Goal: Find contact information: Find contact information

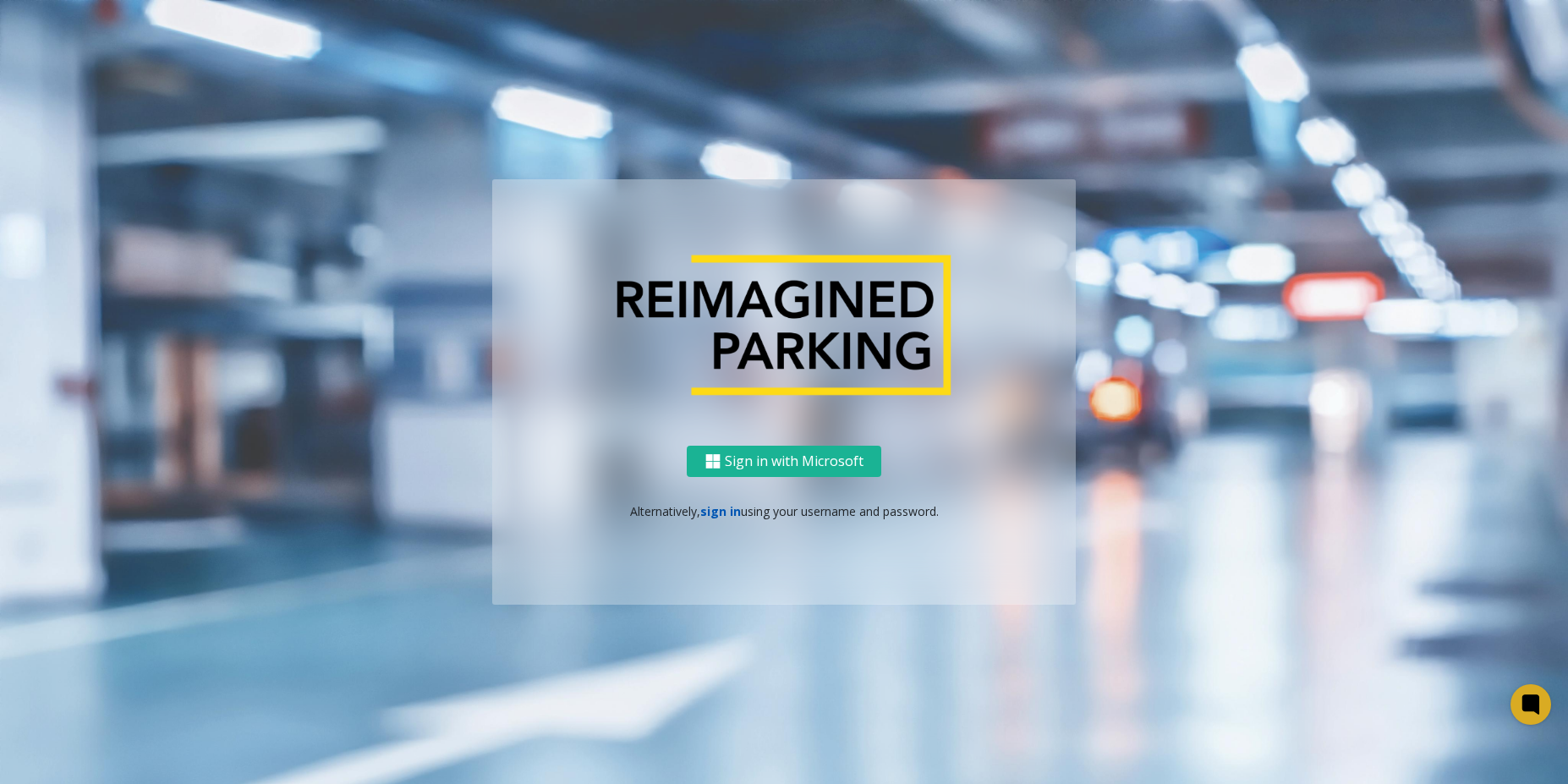
click at [714, 511] on link "sign in" at bounding box center [721, 512] width 40 height 16
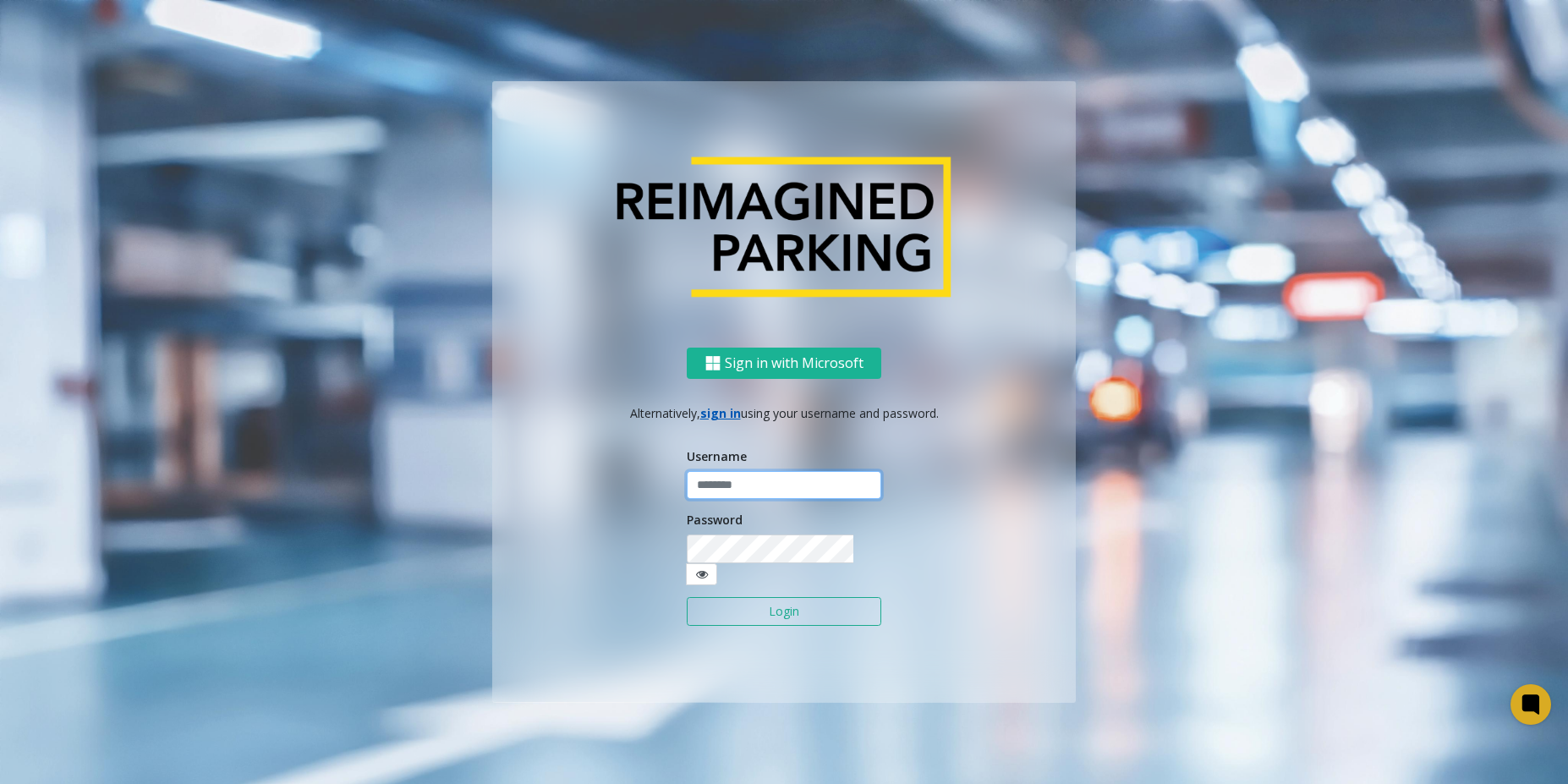
type input "*******"
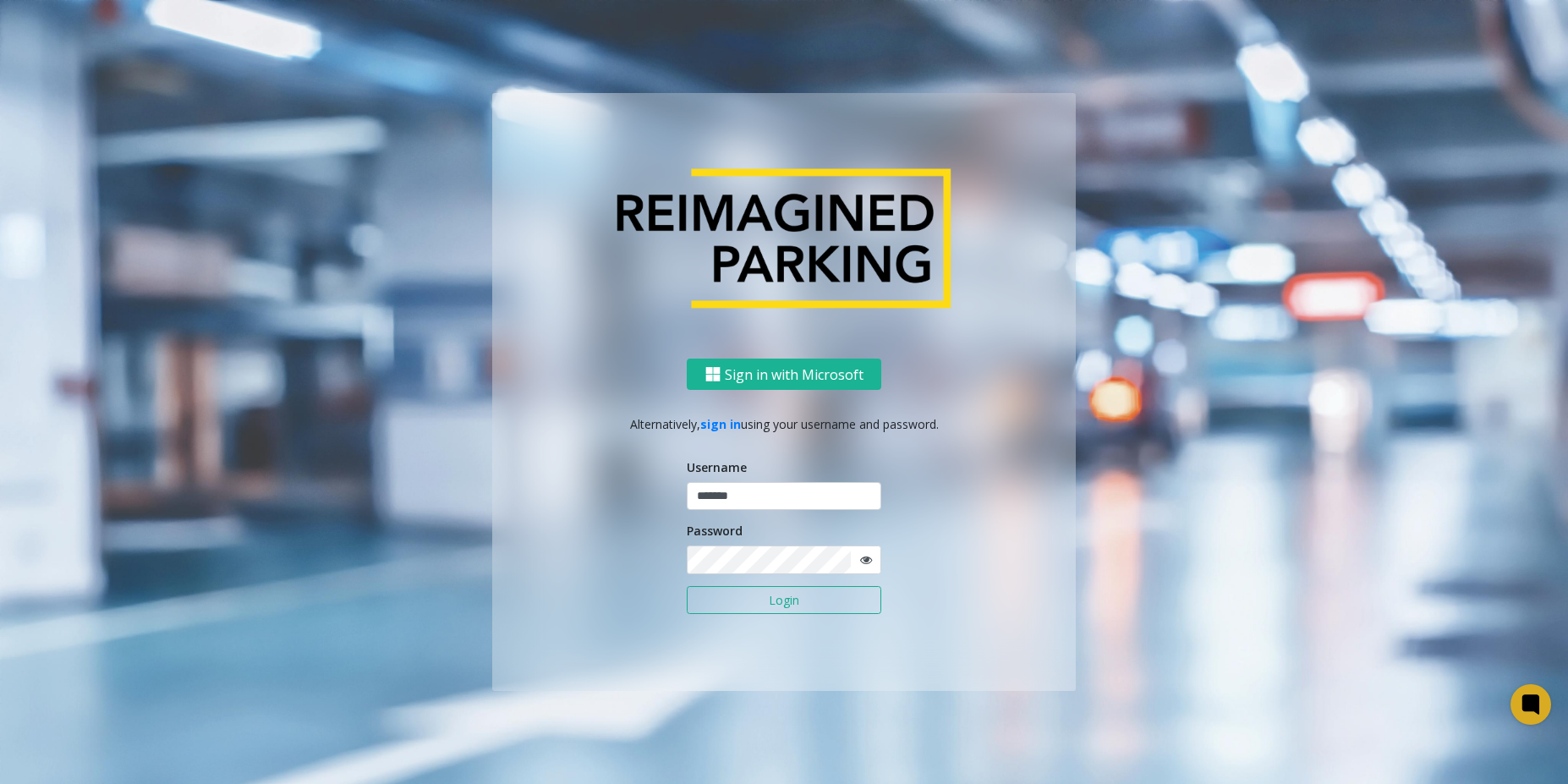
click at [784, 605] on button "Login" at bounding box center [784, 600] width 194 height 29
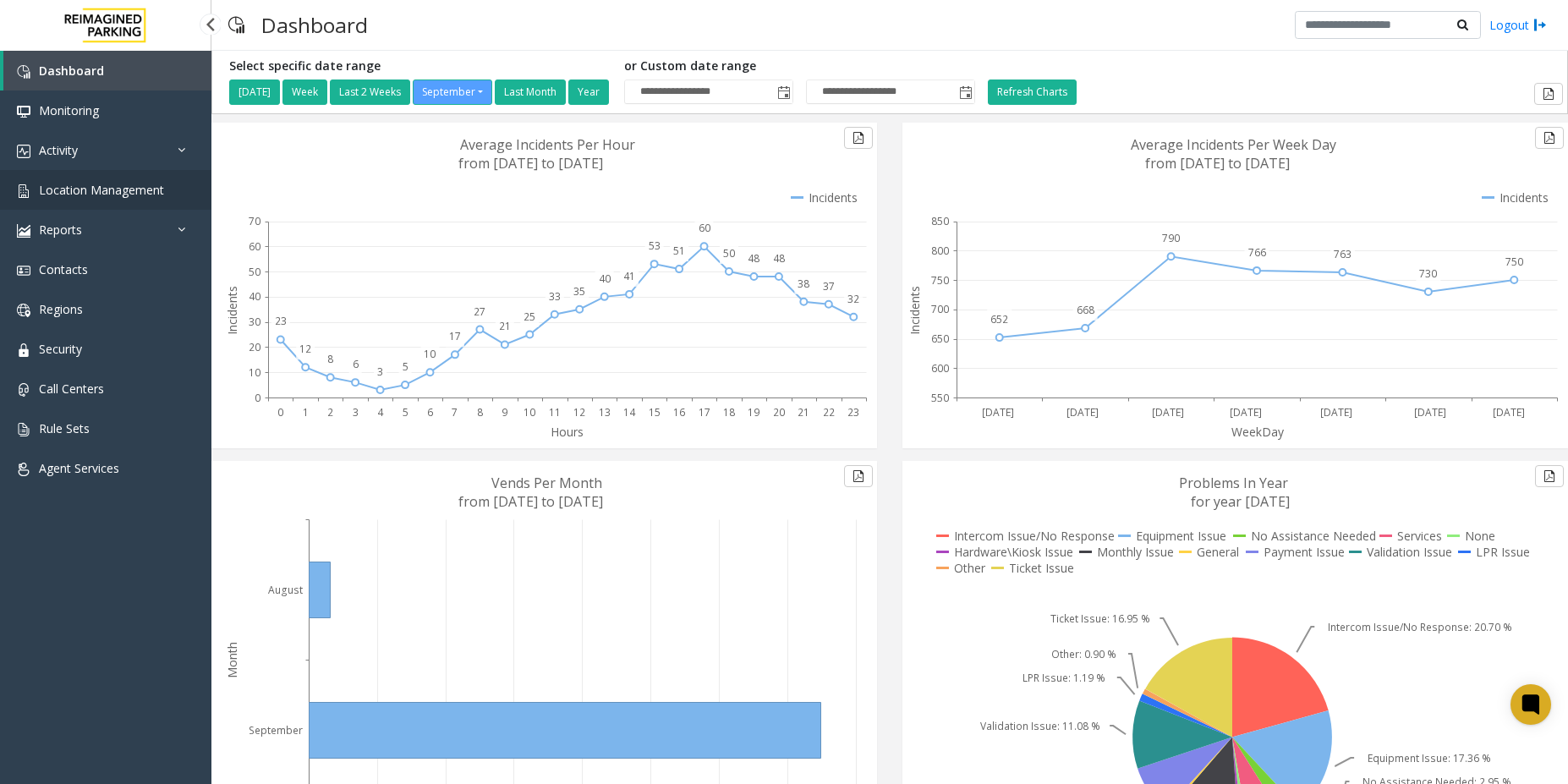
click at [121, 184] on span "Location Management" at bounding box center [101, 190] width 125 height 16
click at [125, 150] on link "Activity" at bounding box center [105, 150] width 211 height 39
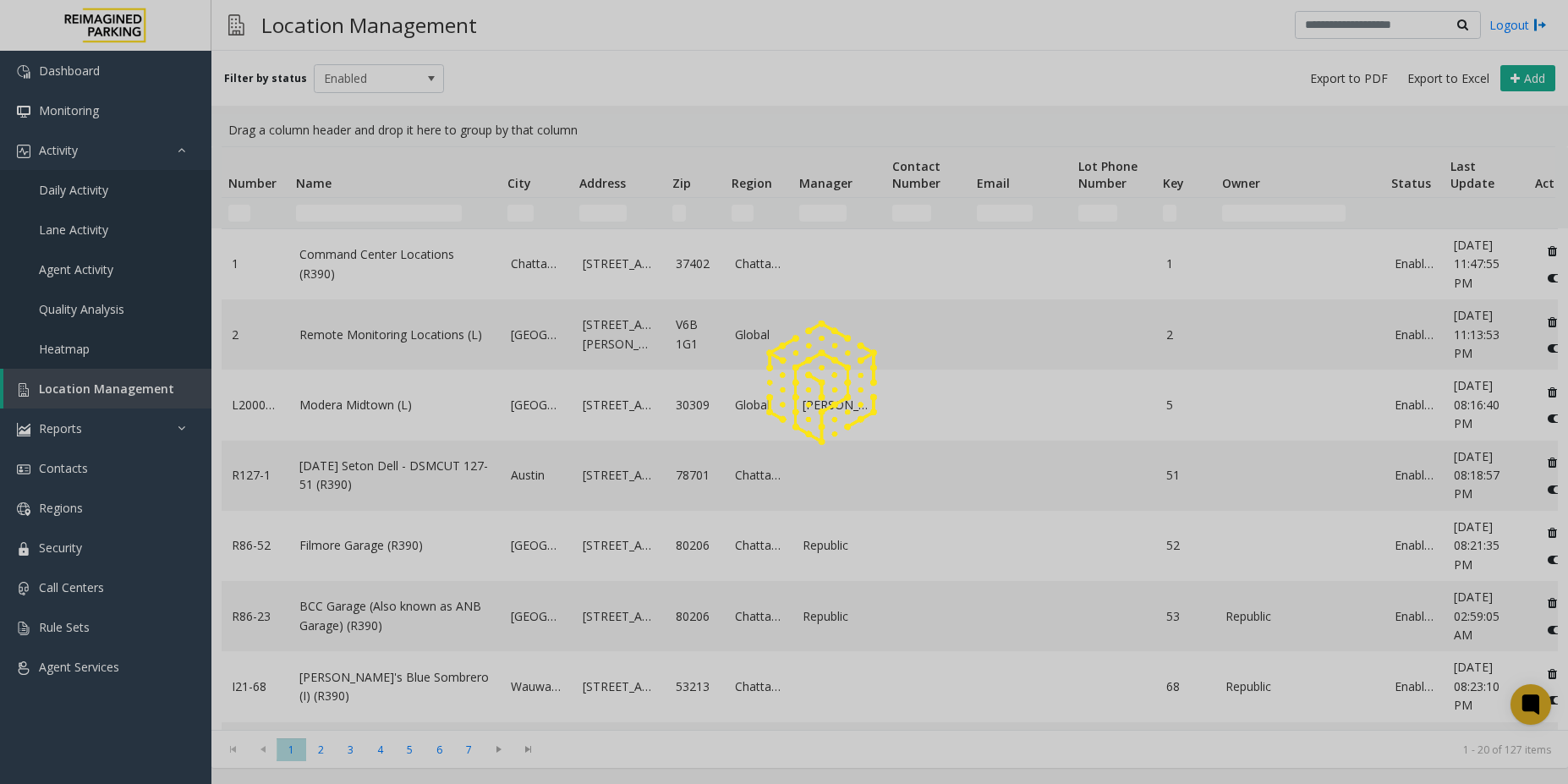
click at [96, 194] on div at bounding box center [784, 392] width 1568 height 784
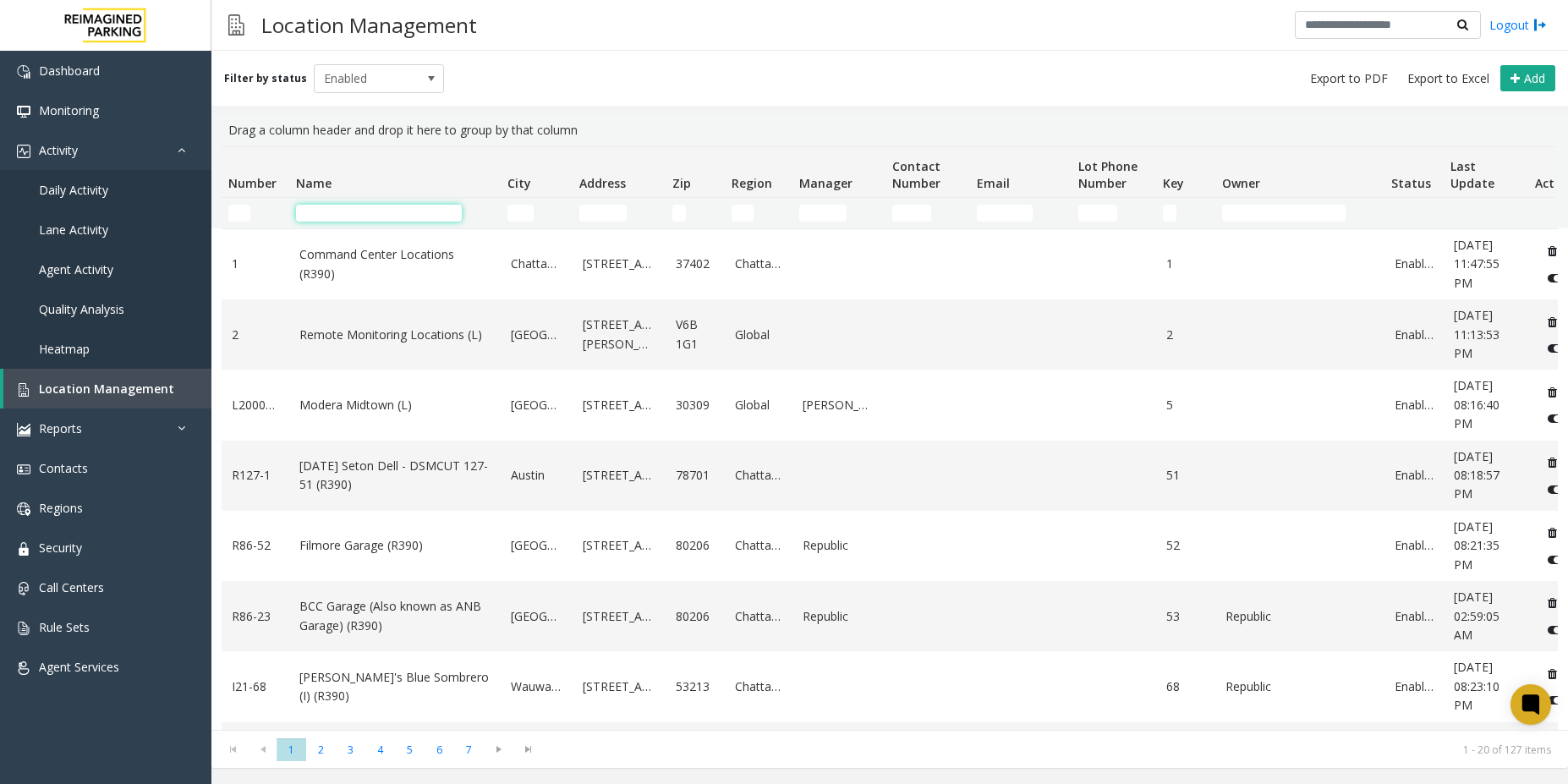
click at [359, 217] on input "Name Filter" at bounding box center [378, 213] width 165 height 17
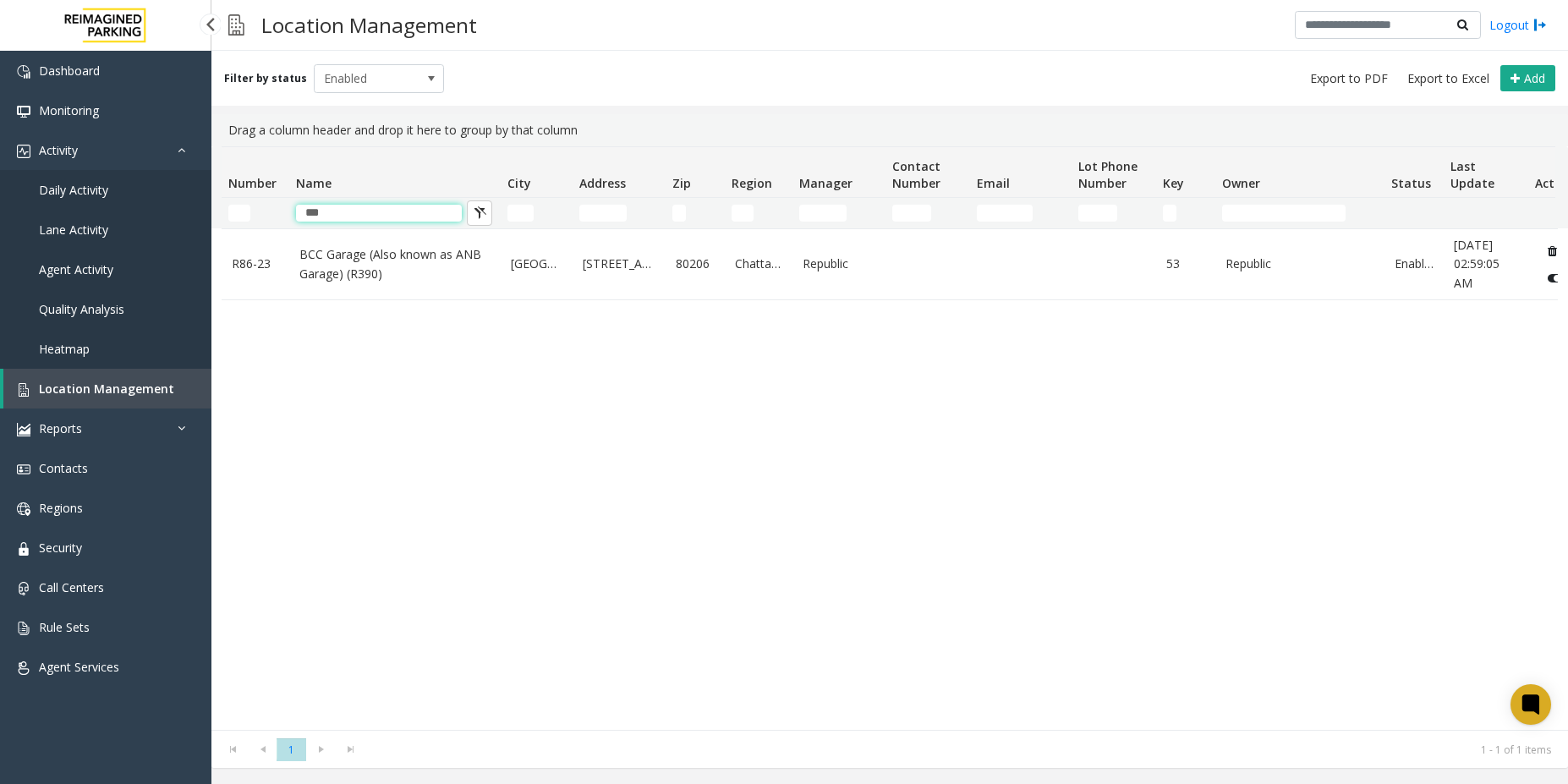
type input "***"
click at [87, 193] on span "Daily Activity" at bounding box center [73, 190] width 69 height 16
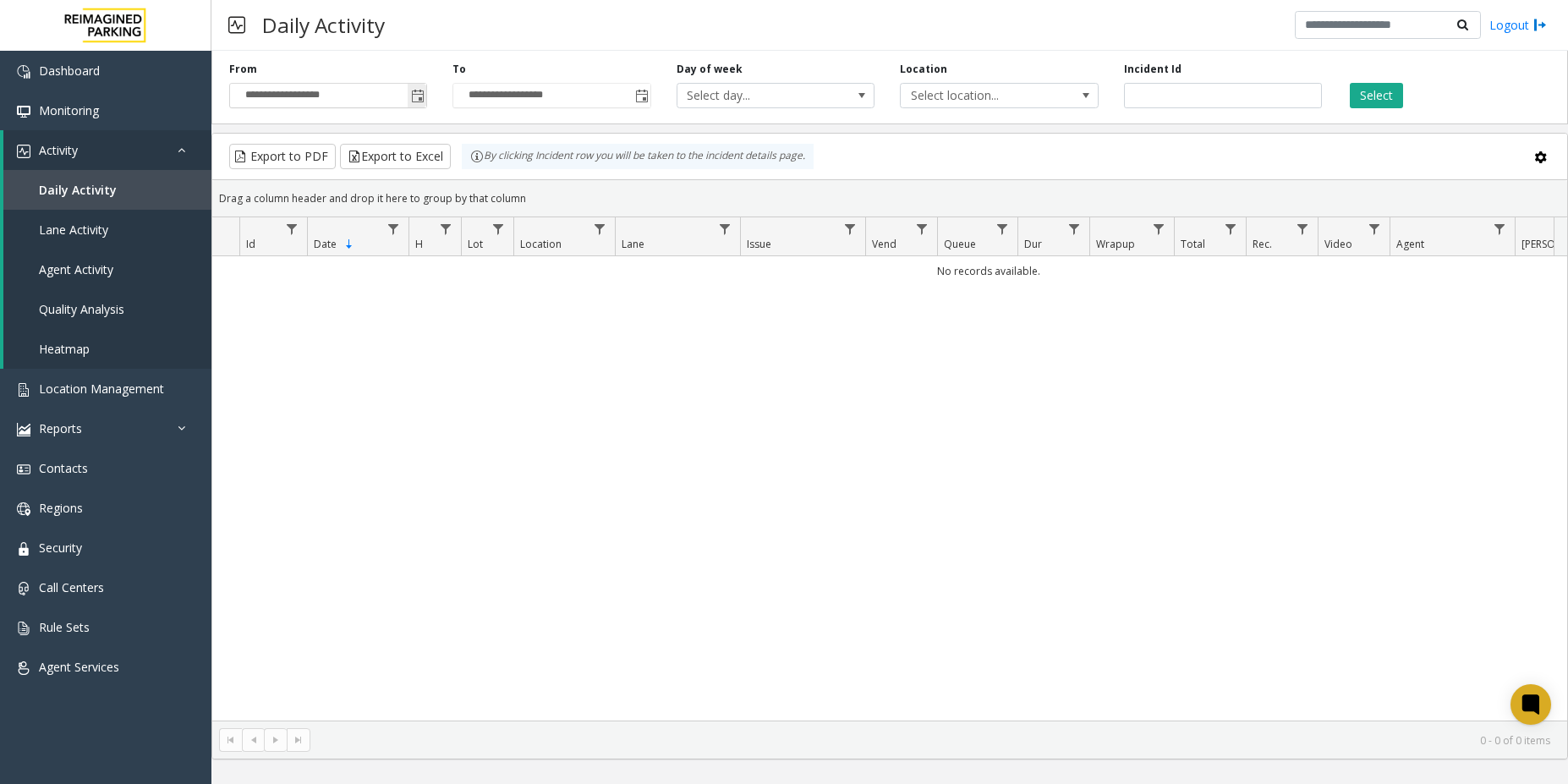
click at [417, 92] on span "Toggle popup" at bounding box center [417, 95] width 13 height 13
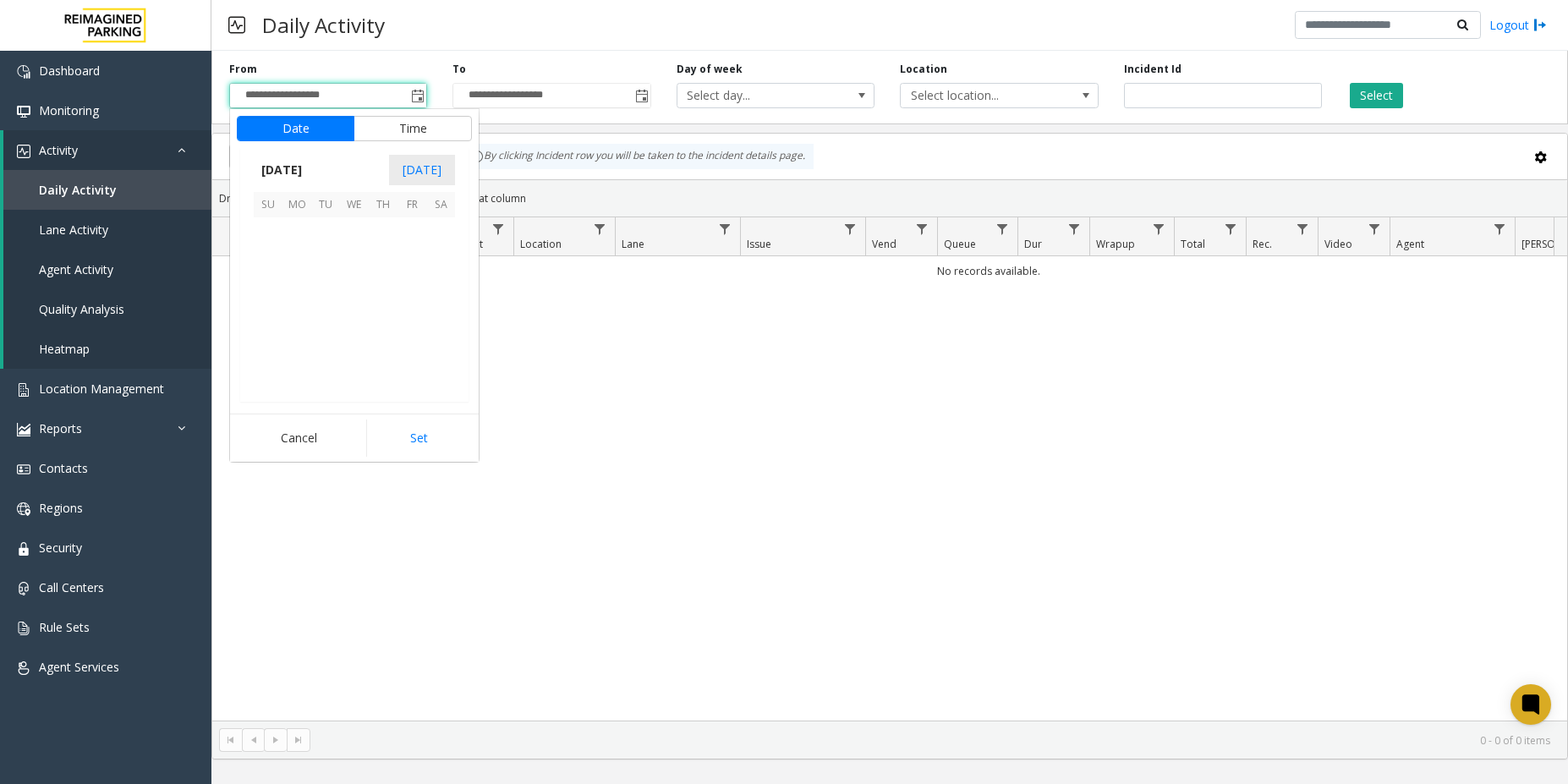
scroll to position [303662, 0]
click at [347, 318] on span "24" at bounding box center [354, 318] width 29 height 29
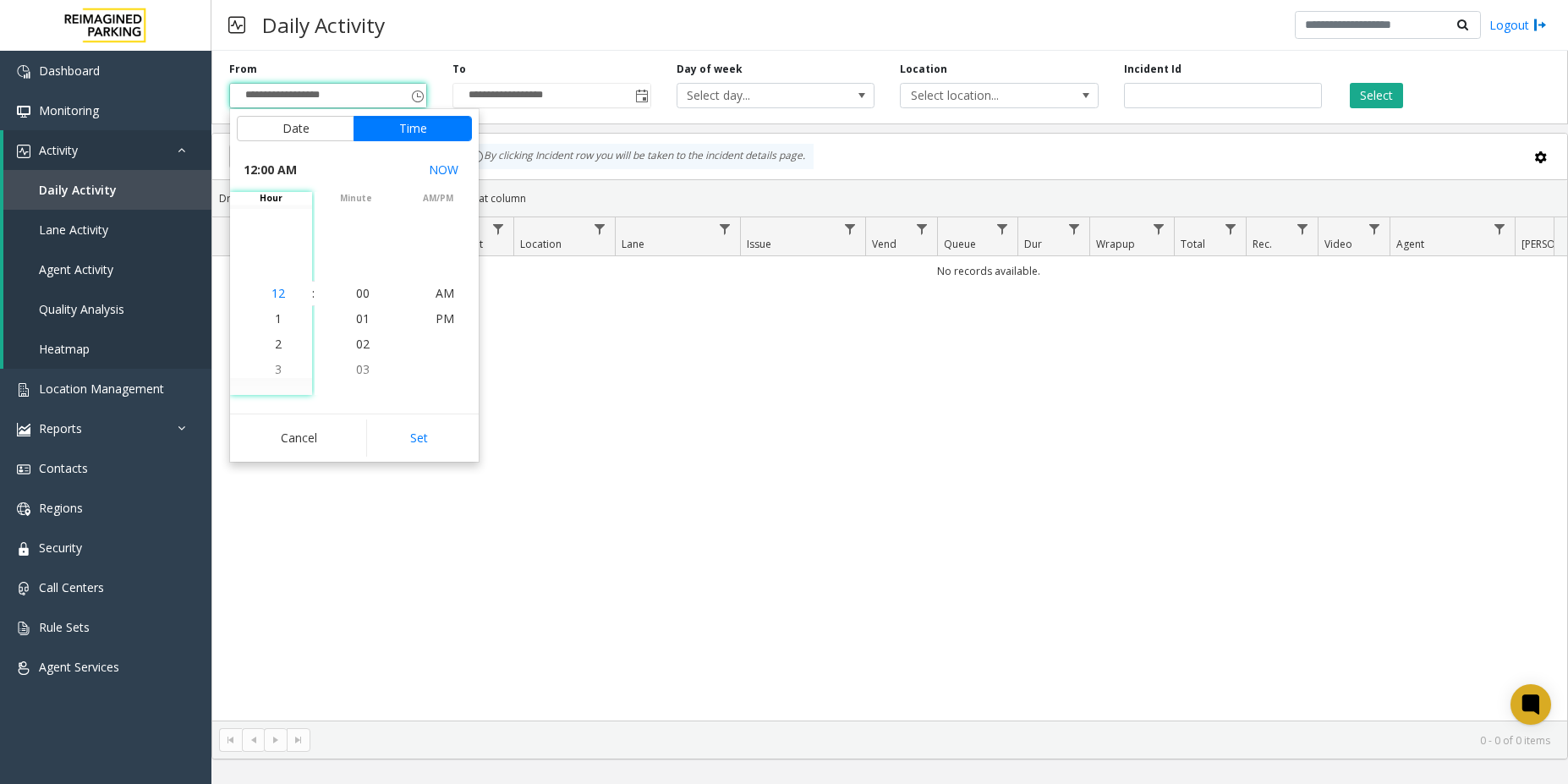
click at [278, 293] on li "12" at bounding box center [278, 293] width 60 height 25
click at [436, 440] on button "Set" at bounding box center [419, 438] width 107 height 37
type input "**********"
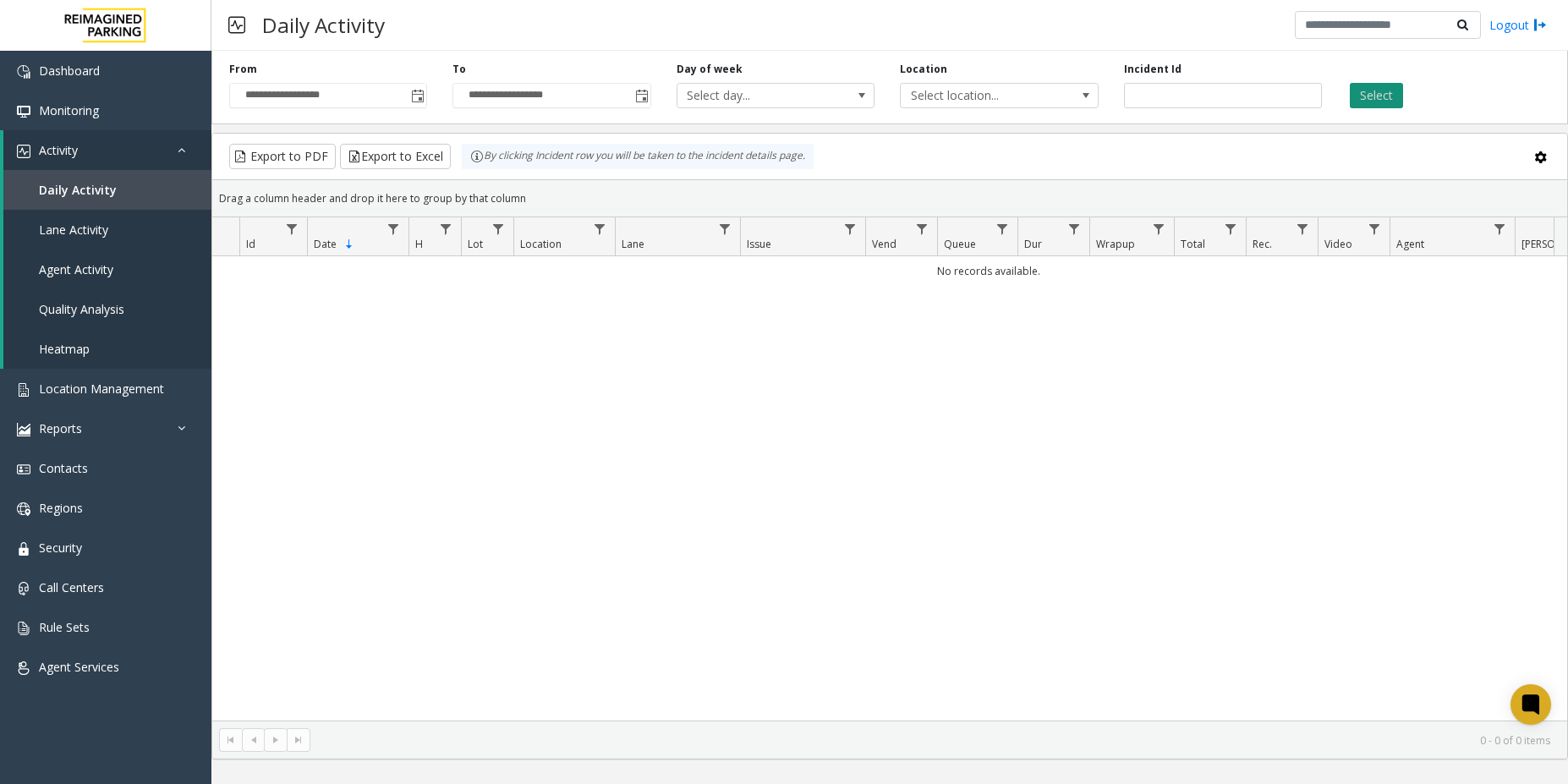
click at [1368, 96] on button "Select" at bounding box center [1376, 95] width 53 height 25
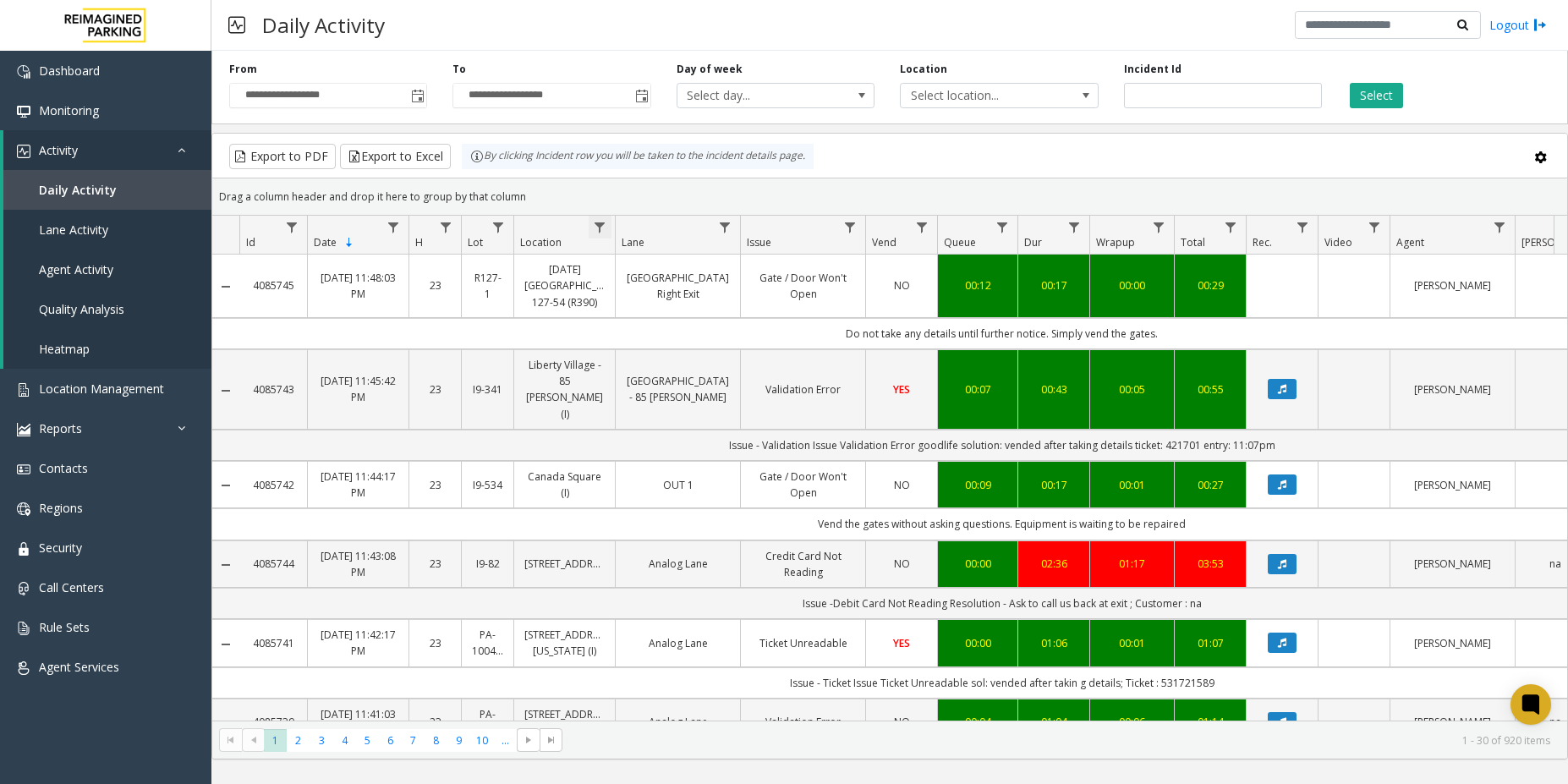
click at [595, 233] on span "Data table" at bounding box center [599, 227] width 13 height 13
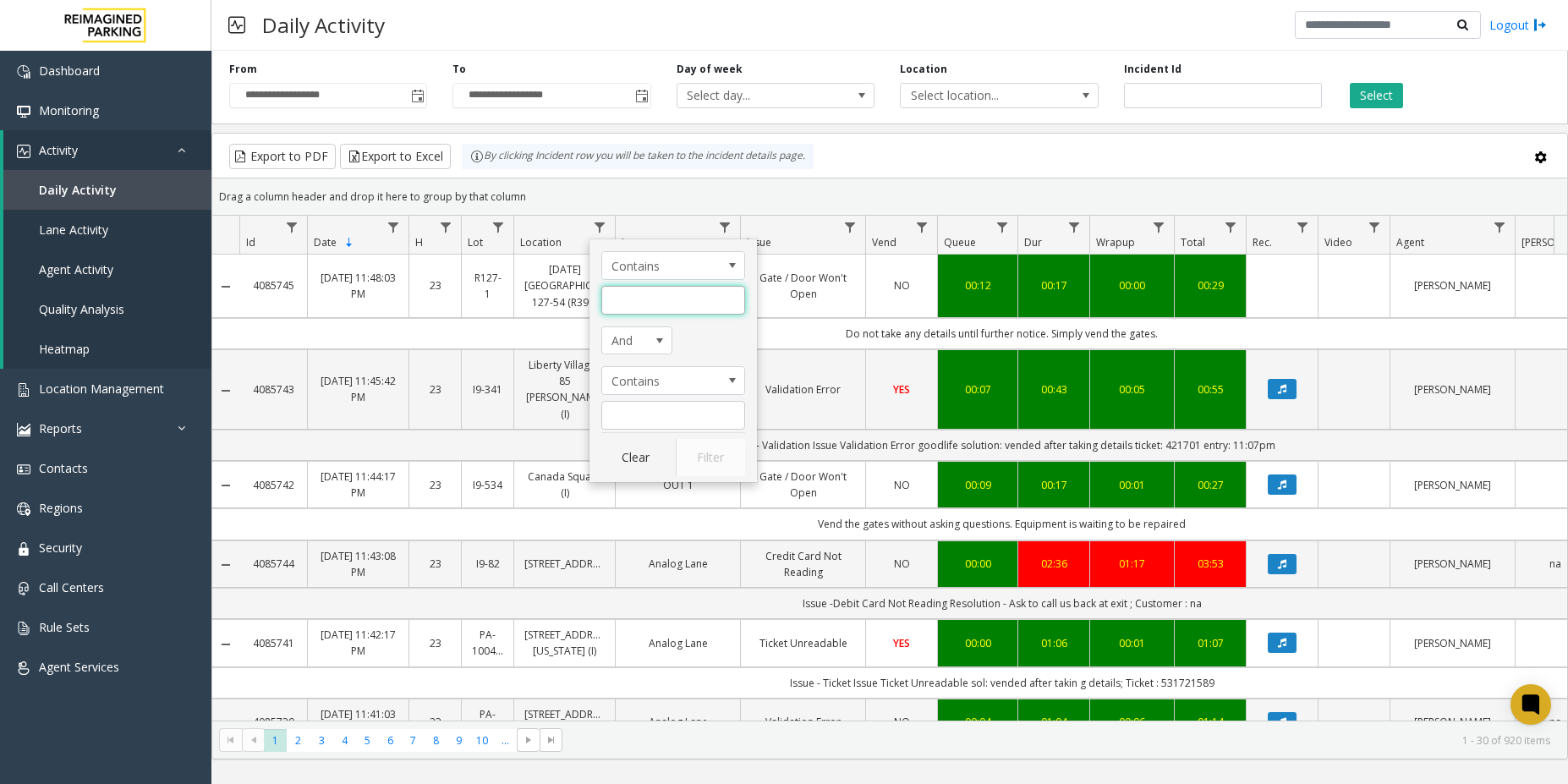
click at [640, 311] on input "Location Filter" at bounding box center [673, 300] width 144 height 29
click at [640, 311] on input "***" at bounding box center [673, 300] width 144 height 29
type input "***"
click at [707, 462] on button "Filter" at bounding box center [710, 457] width 69 height 37
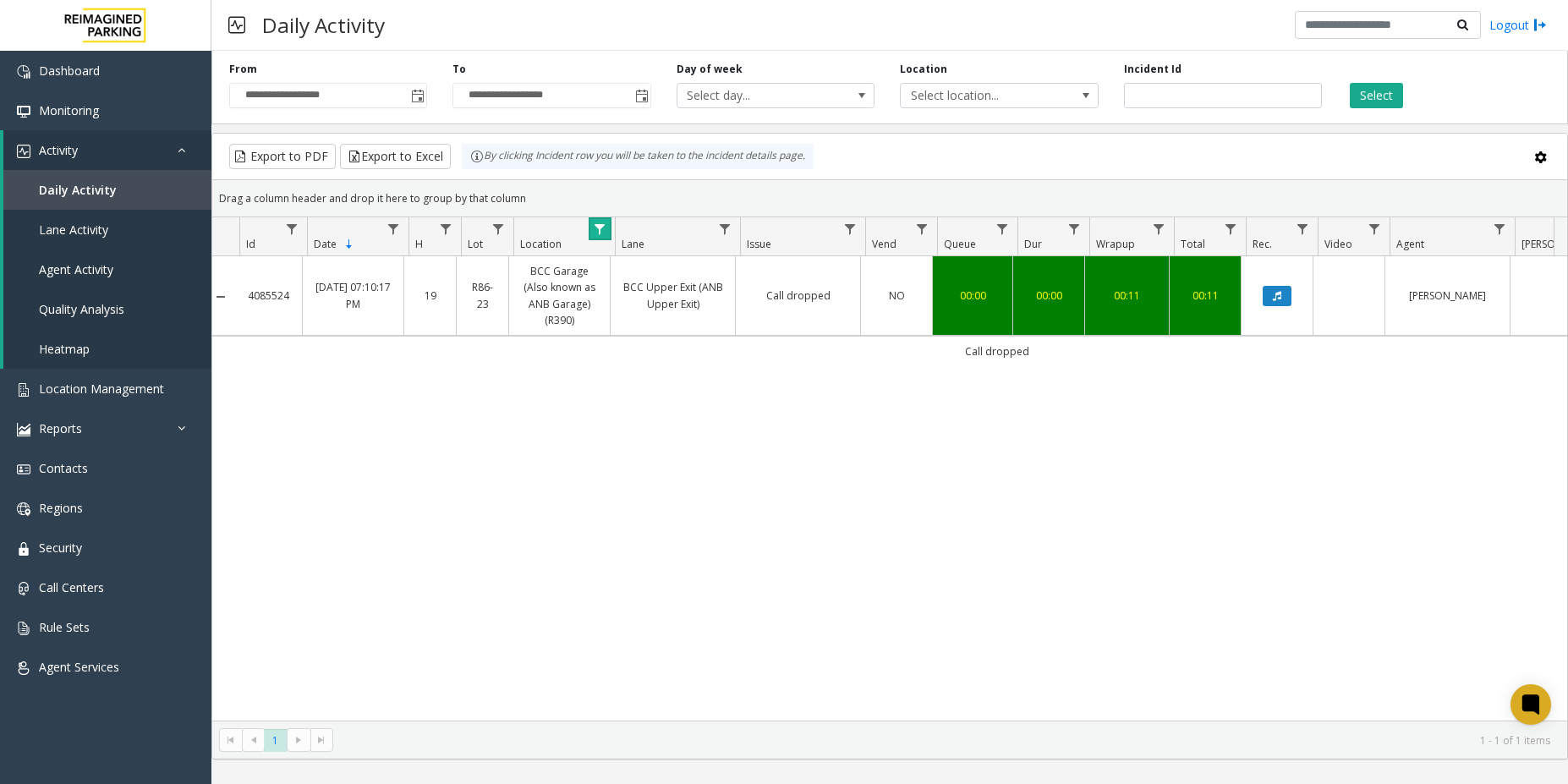
scroll to position [0, 5]
click at [560, 304] on link "BCC Garage (Also known as ANB Garage) (R390)" at bounding box center [559, 295] width 81 height 65
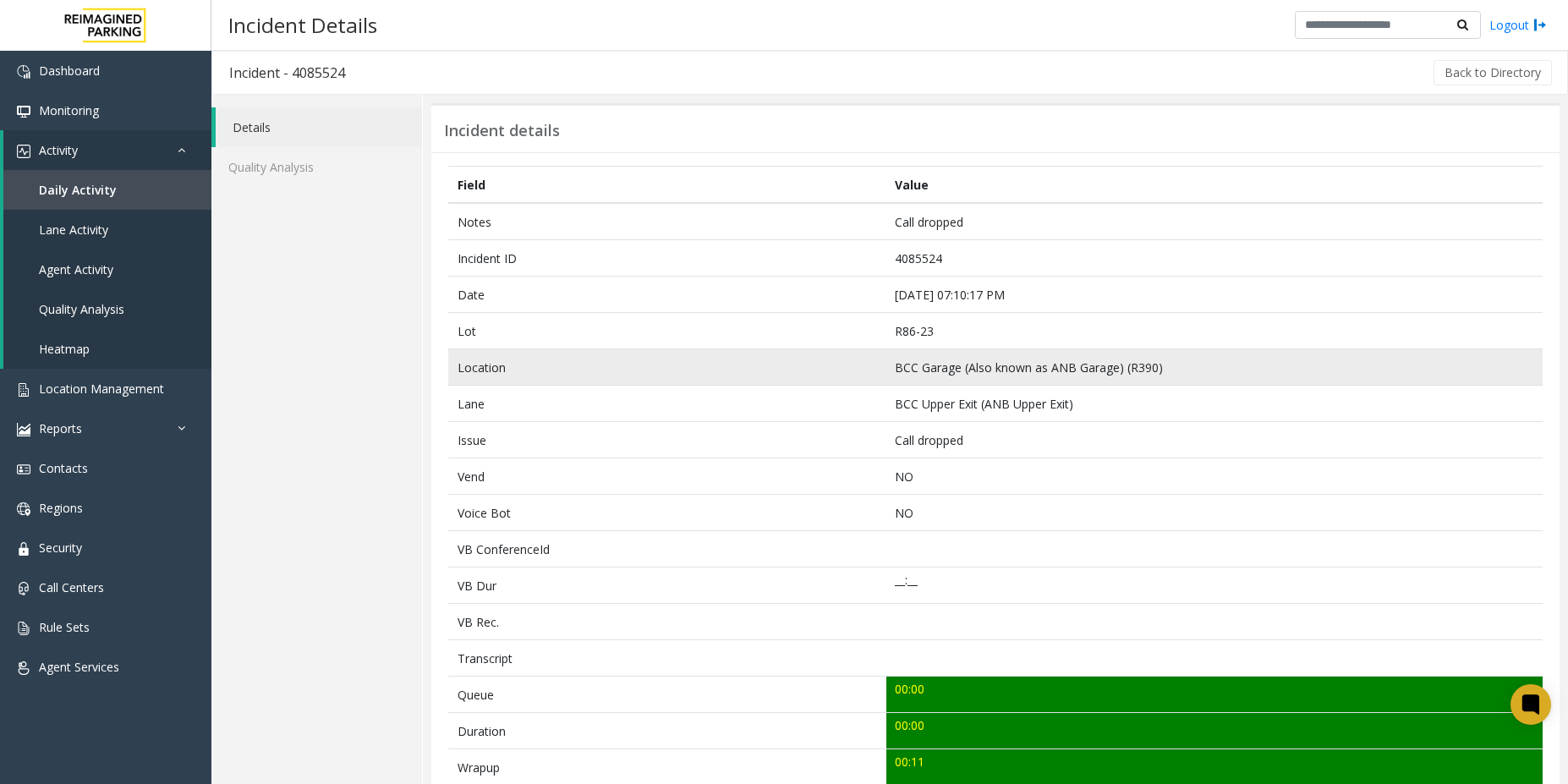
click at [1101, 369] on td "BCC Garage (Also known as ANB Garage) (R390)" at bounding box center [1214, 368] width 657 height 37
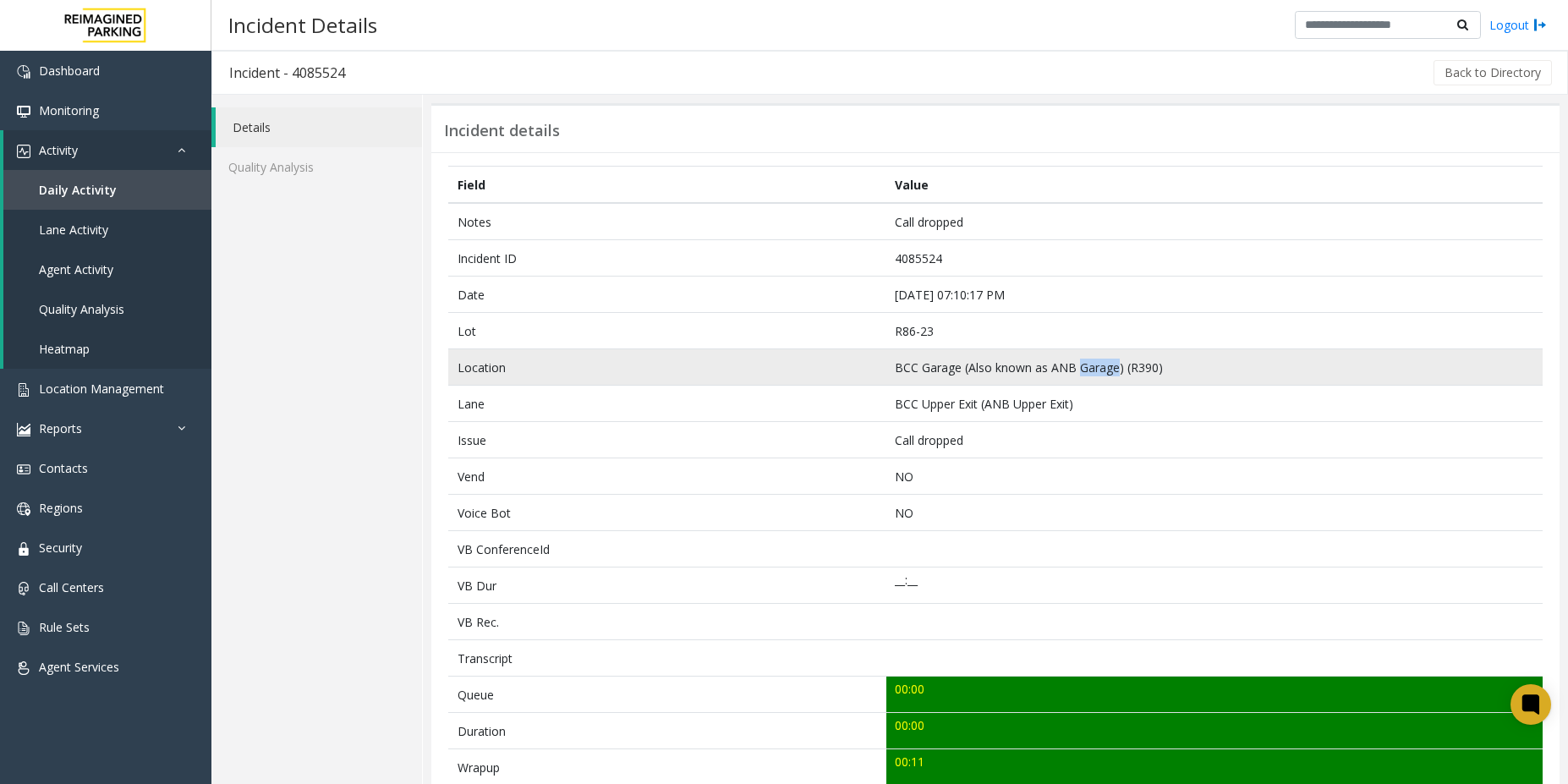
click at [1101, 369] on td "BCC Garage (Also known as ANB Garage) (R390)" at bounding box center [1214, 368] width 657 height 37
copy td "BCC Garage (Also known as ANB Garage) (R390)"
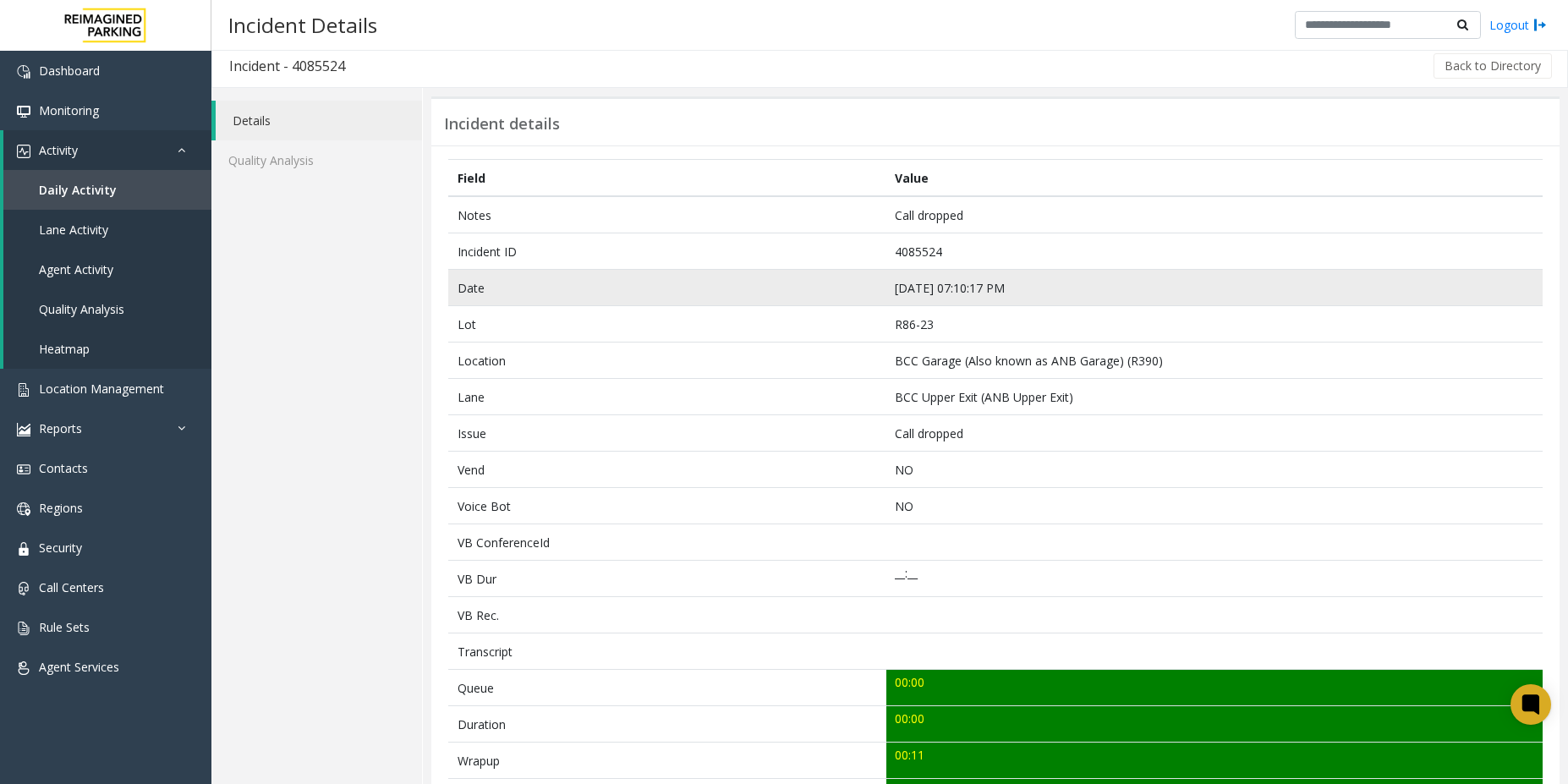
click at [917, 290] on td "[DATE] 07:10:17 PM" at bounding box center [1214, 288] width 657 height 37
copy td "[DATE] 07:10:17 PM"
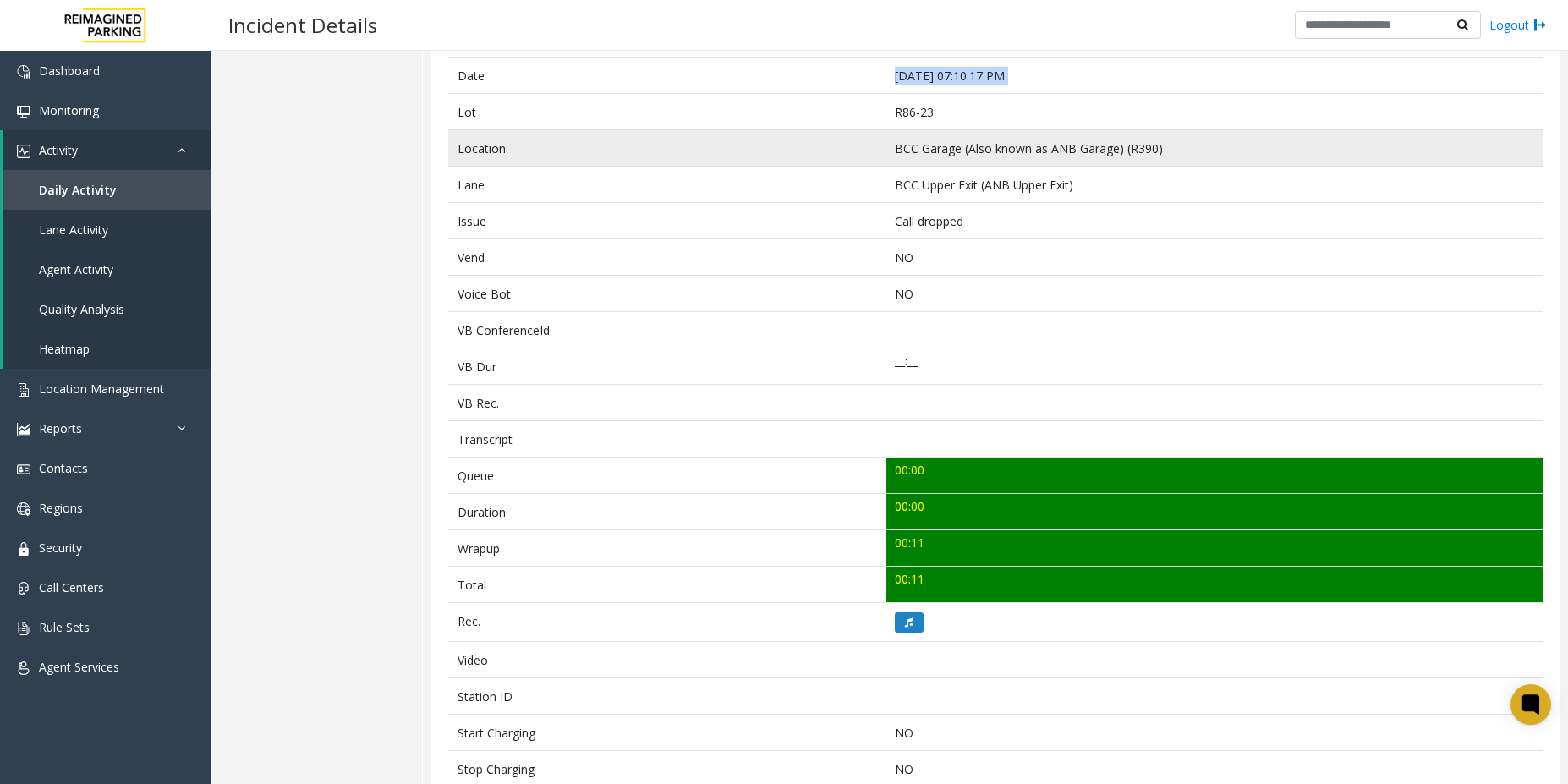
scroll to position [35, 0]
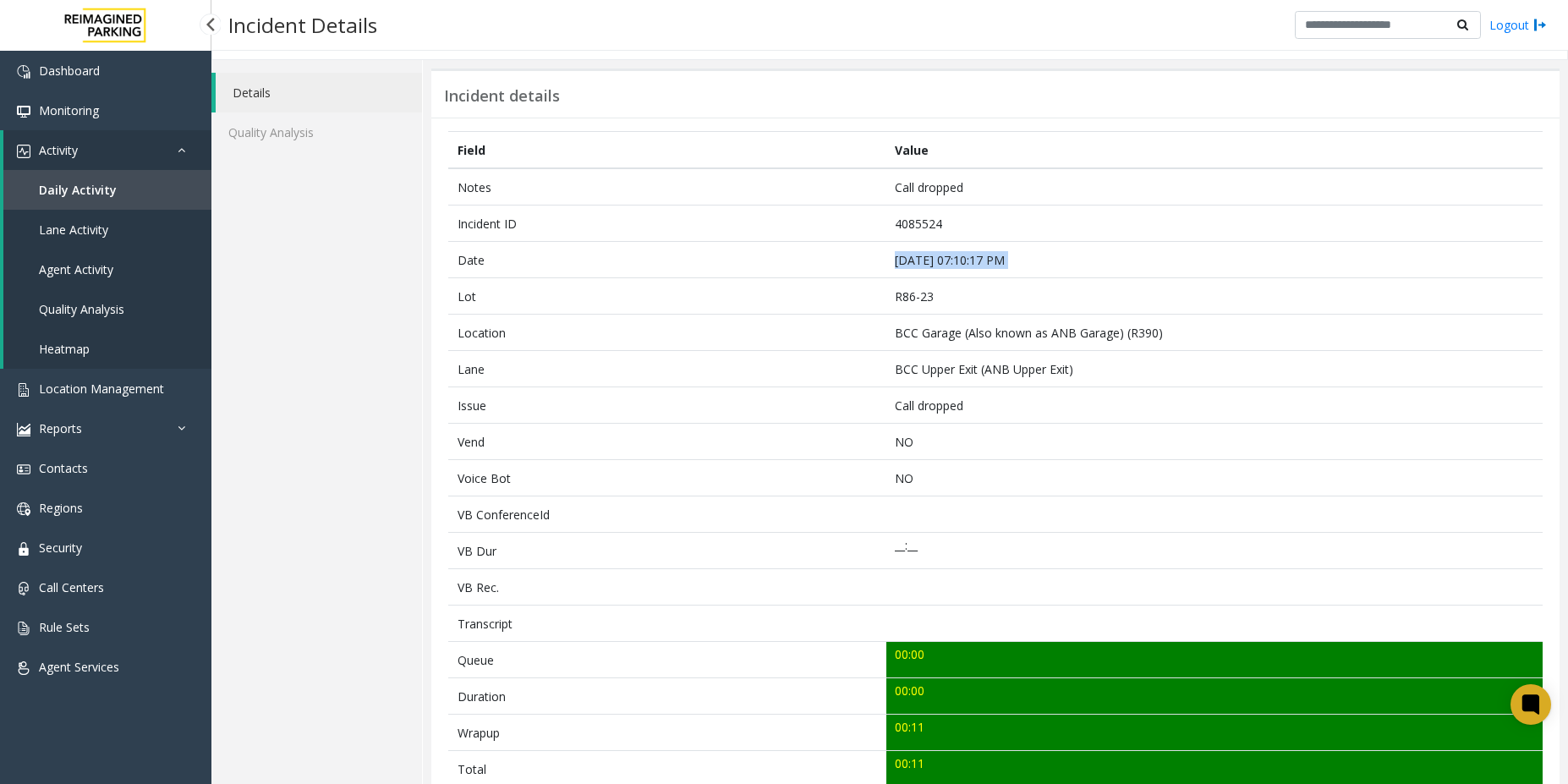
click at [96, 194] on span "Daily Activity" at bounding box center [77, 190] width 78 height 16
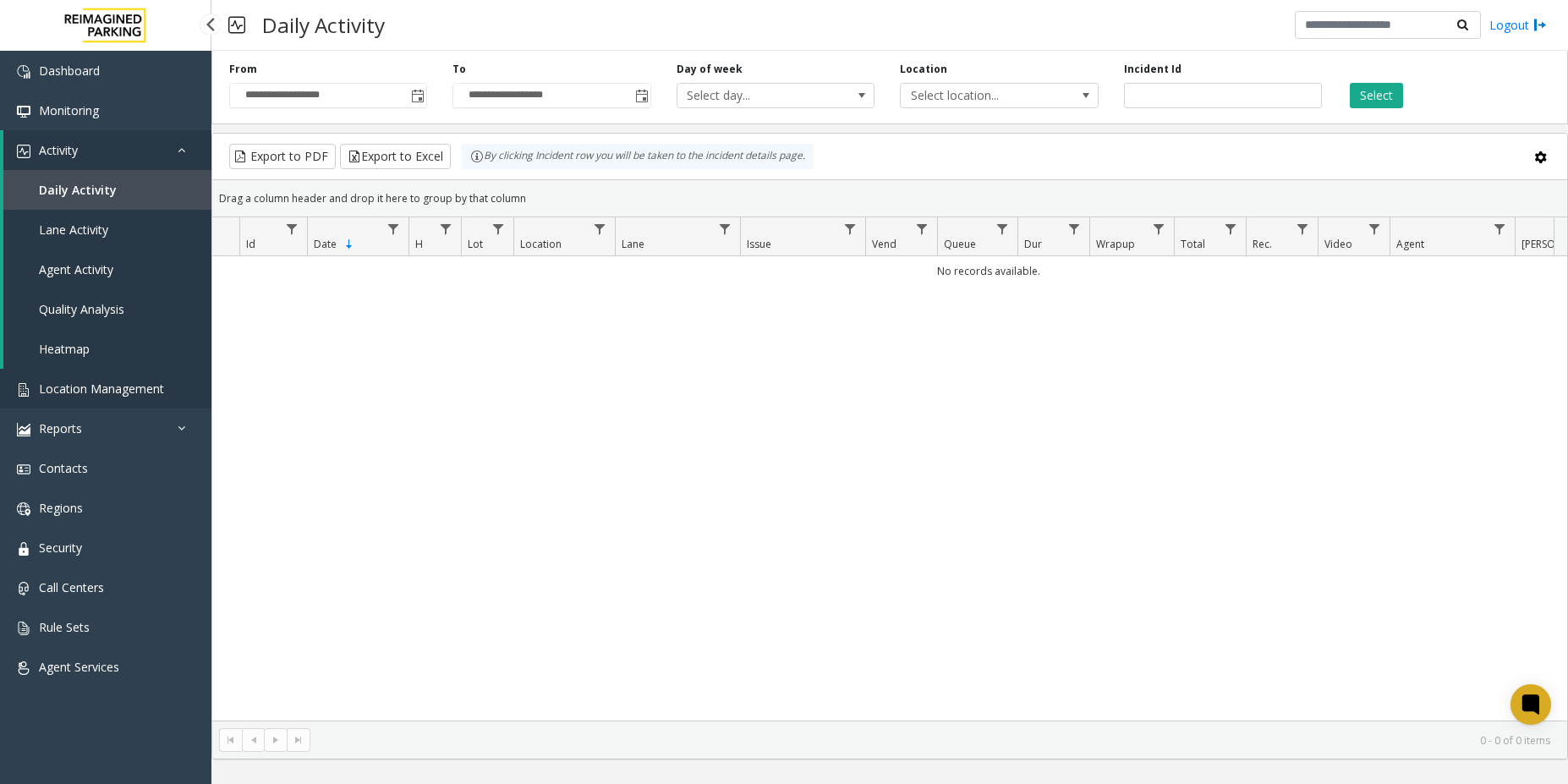
click at [102, 392] on span "Location Management" at bounding box center [101, 389] width 125 height 16
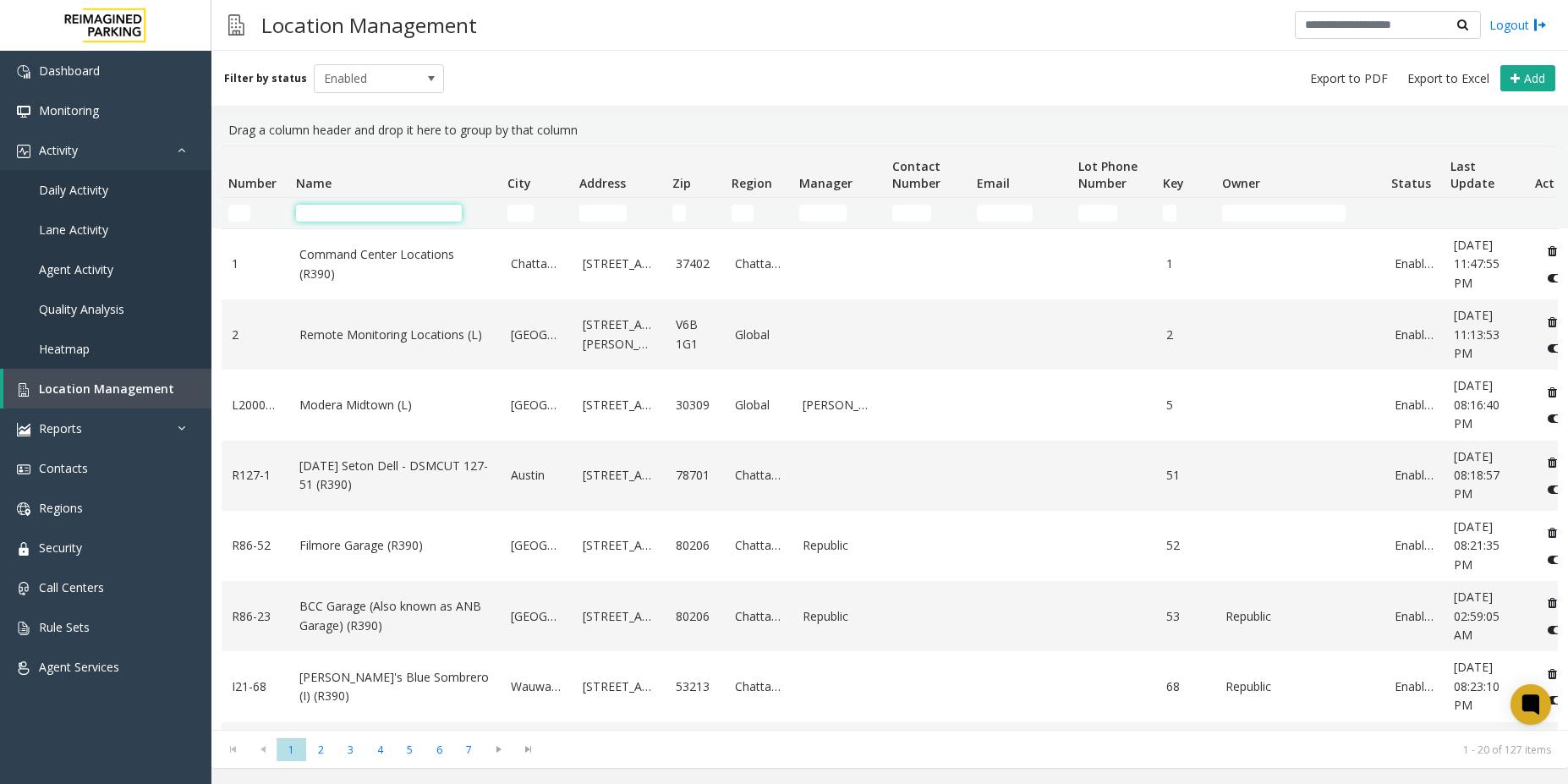
click at [384, 211] on input "Name Filter" at bounding box center [378, 213] width 165 height 17
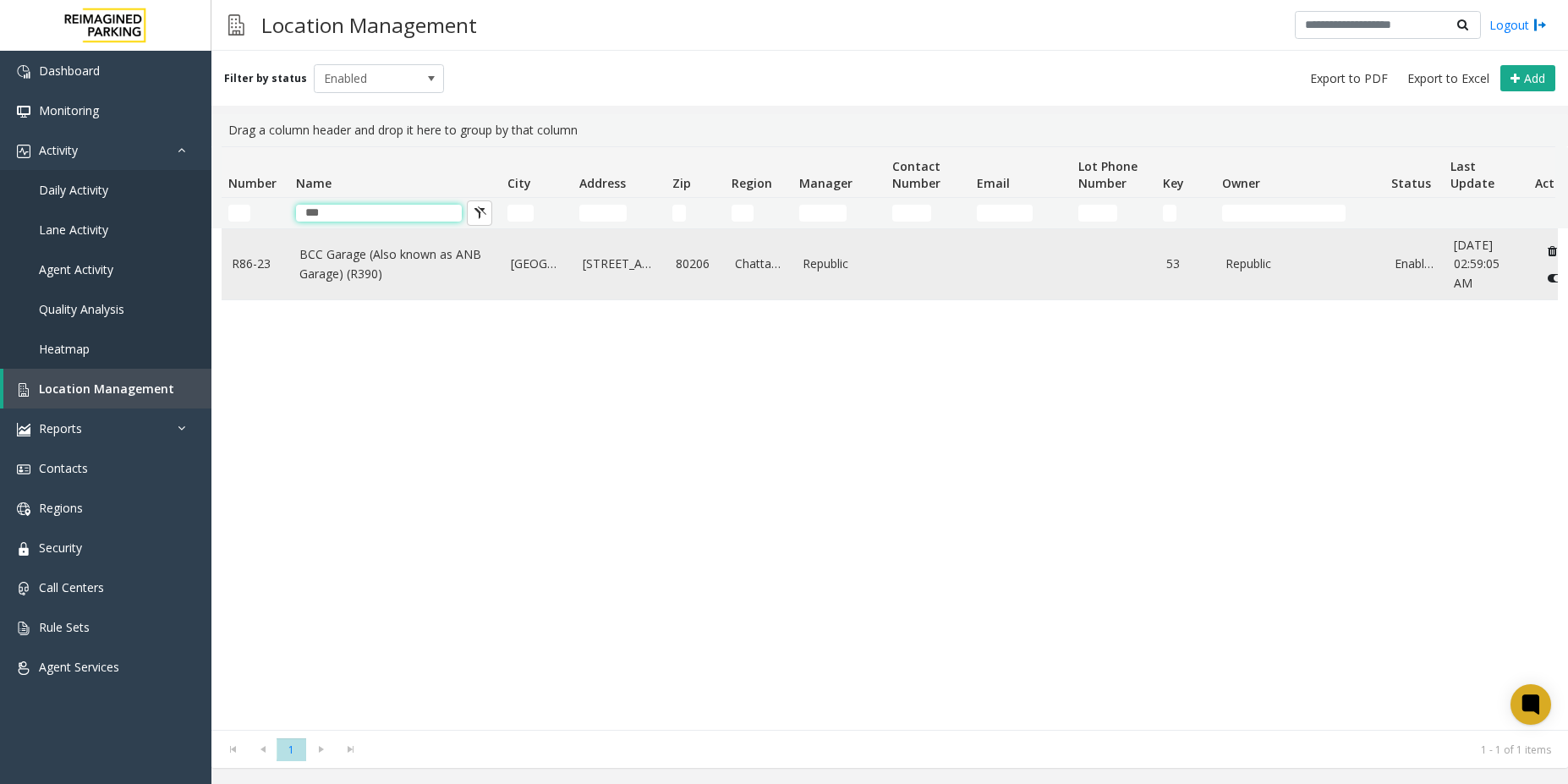
type input "***"
click at [409, 262] on link "BCC Garage (Also known as ANB Garage) (R390)" at bounding box center [395, 264] width 191 height 38
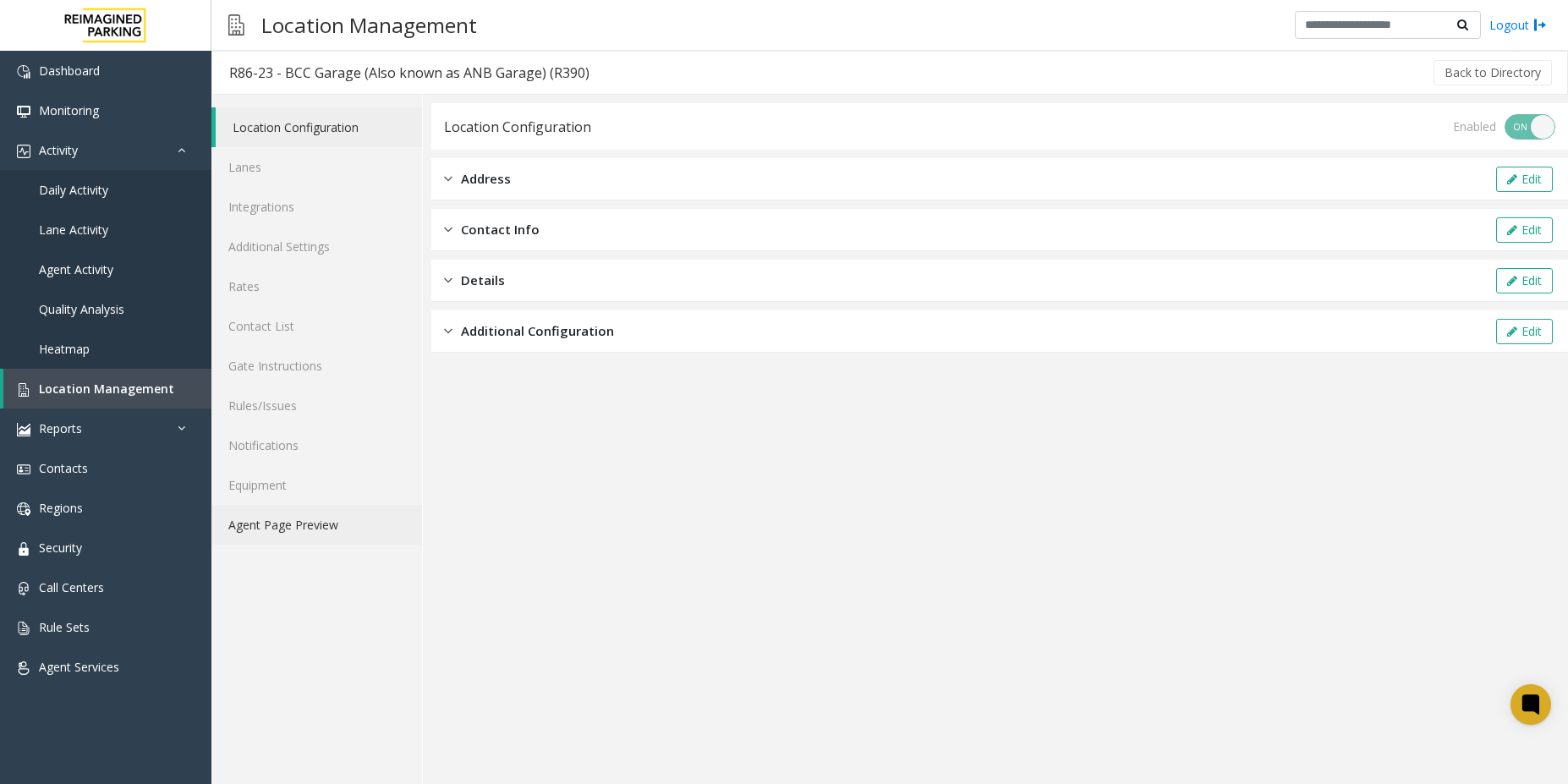
click at [275, 531] on link "Agent Page Preview" at bounding box center [316, 525] width 211 height 39
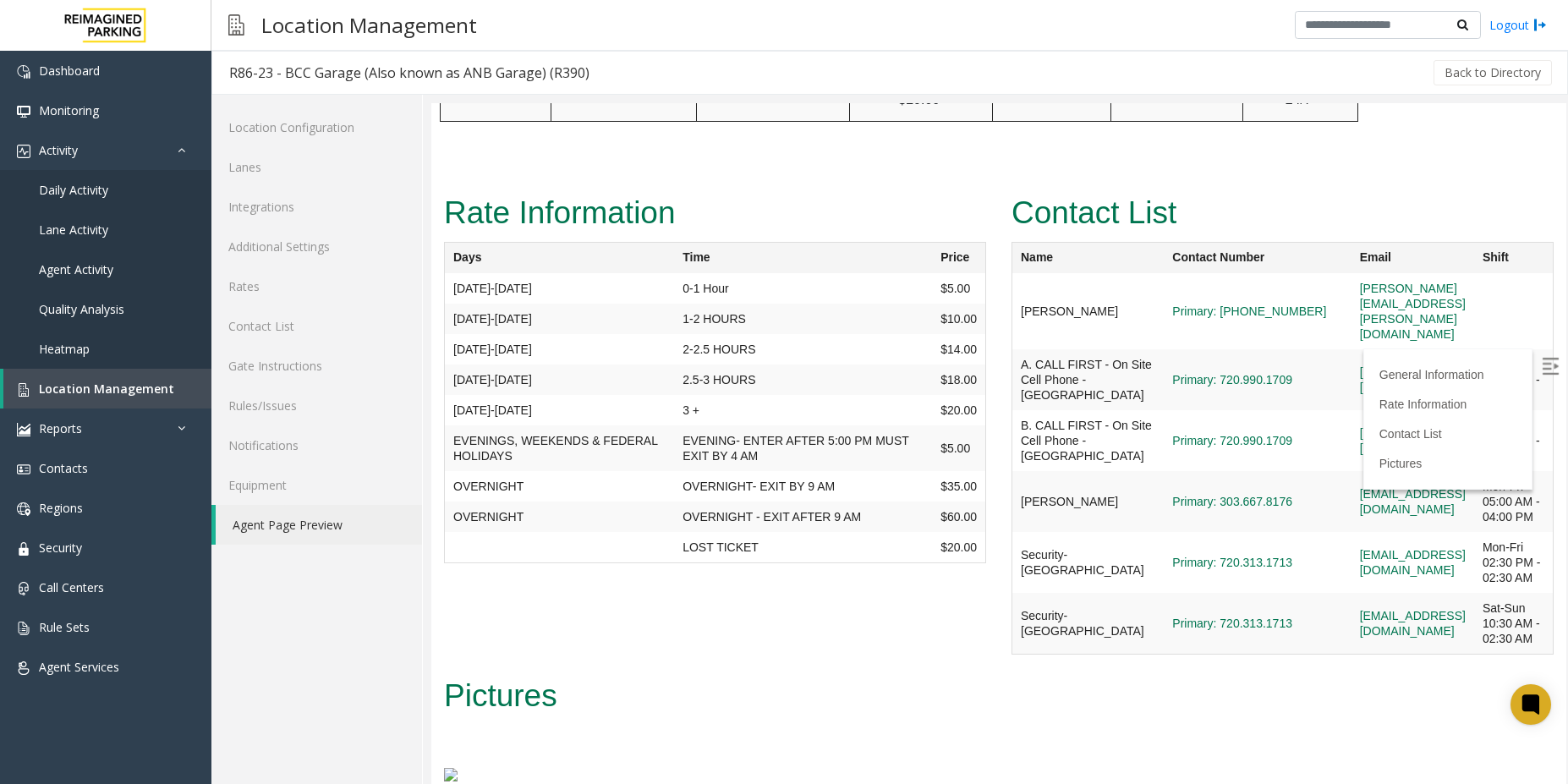
scroll to position [2366, 0]
click at [1542, 370] on img at bounding box center [1550, 366] width 17 height 17
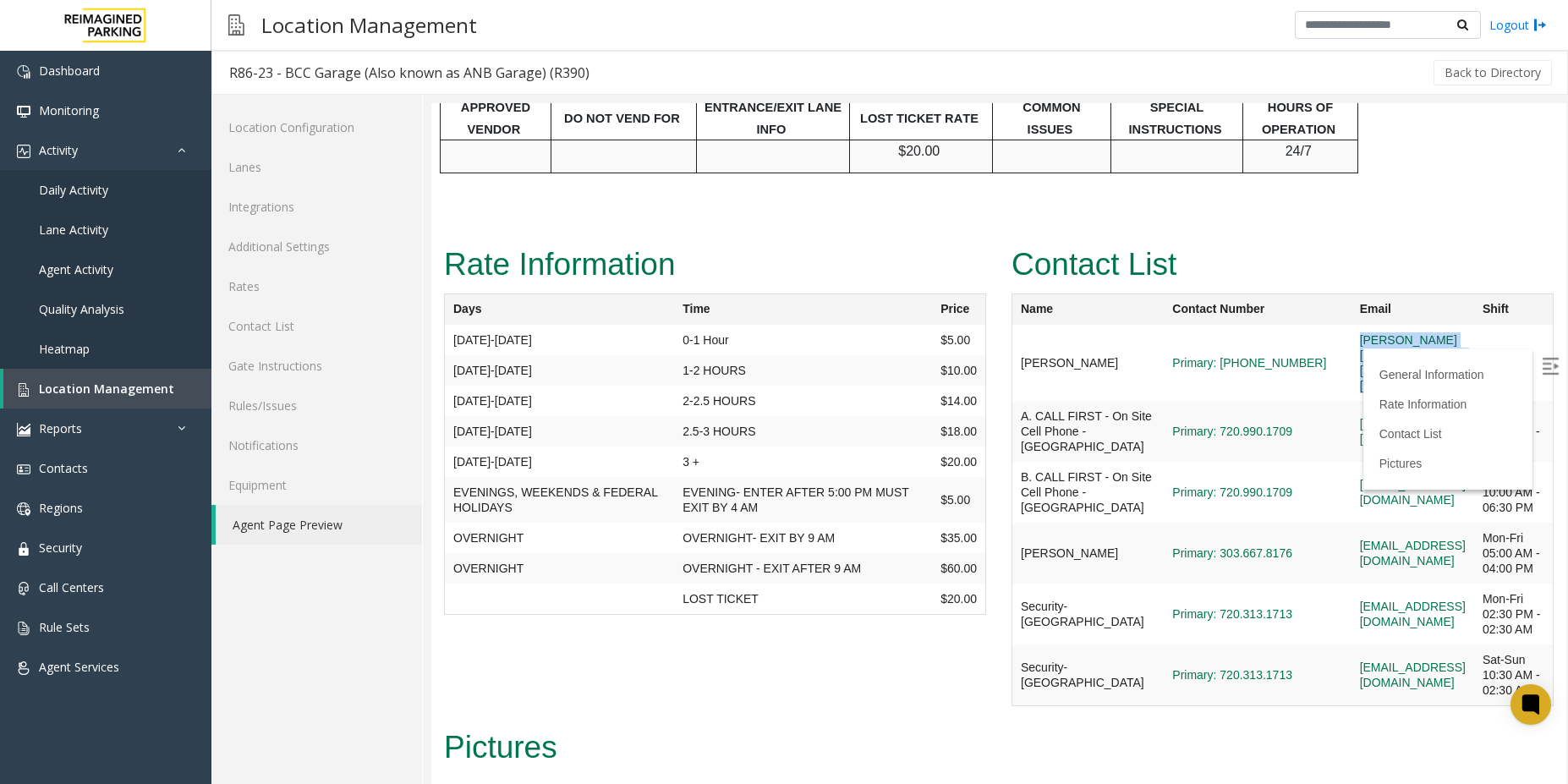
drag, startPoint x: 1482, startPoint y: 346, endPoint x: 1250, endPoint y: 350, distance: 232.0
click at [1250, 350] on tr "[PERSON_NAME] Primary: [PHONE_NUMBER] [PERSON_NAME][EMAIL_ADDRESS][PERSON_NAME]…" at bounding box center [1283, 363] width 541 height 76
copy tr "[PERSON_NAME][EMAIL_ADDRESS][PERSON_NAME][DOMAIN_NAME]"
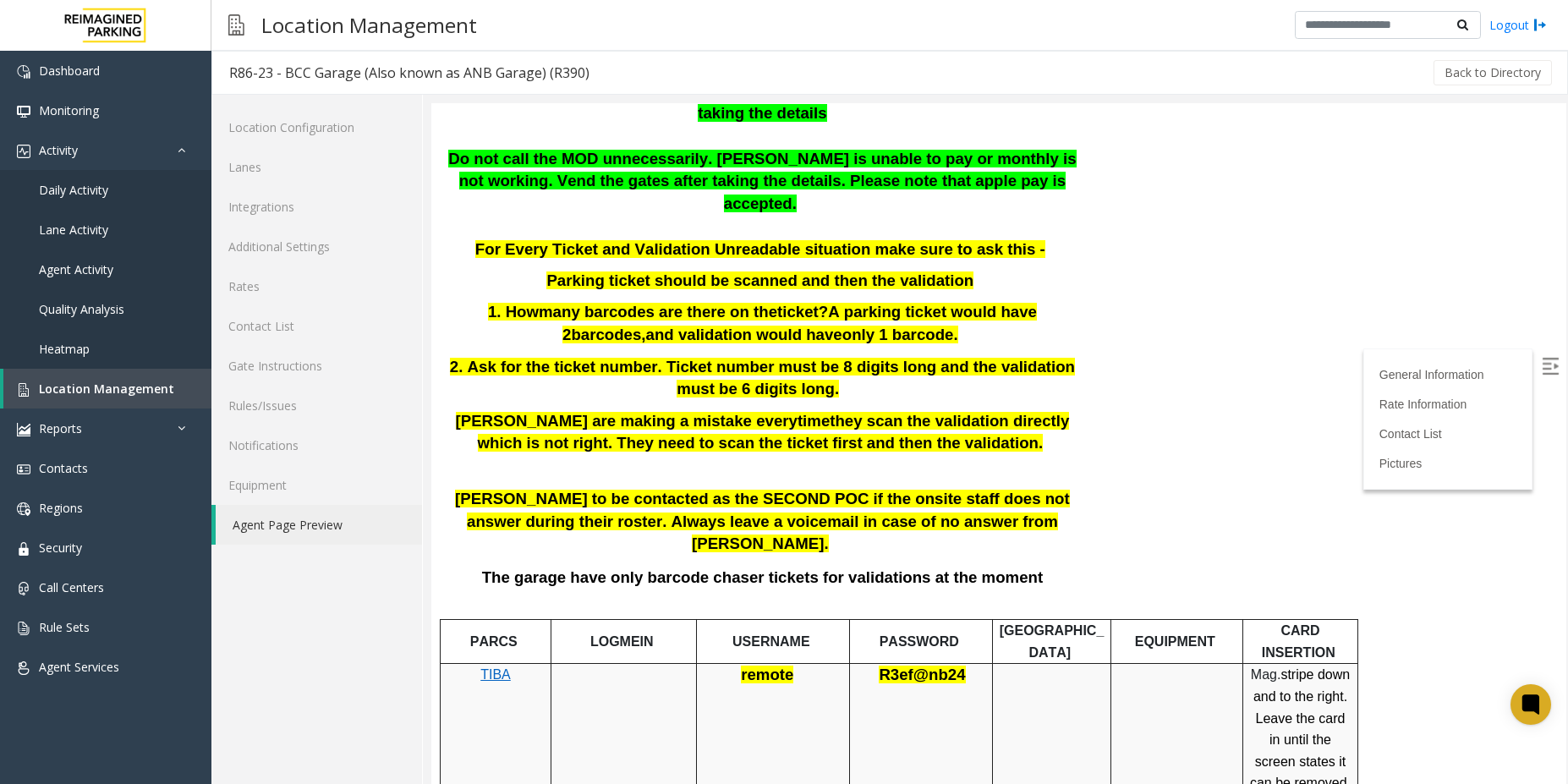
scroll to position [31, 0]
